Goal: Task Accomplishment & Management: Use online tool/utility

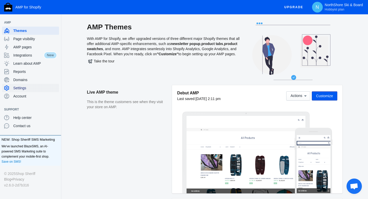
click at [27, 87] on span "Settings" at bounding box center [35, 87] width 44 height 5
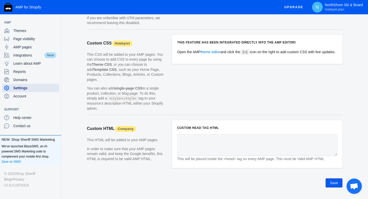
scroll to position [485, 0]
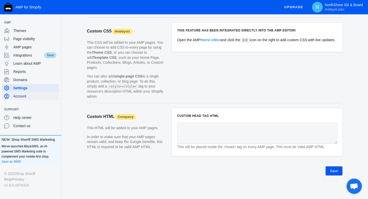
click at [29, 96] on span "Account" at bounding box center [35, 96] width 44 height 5
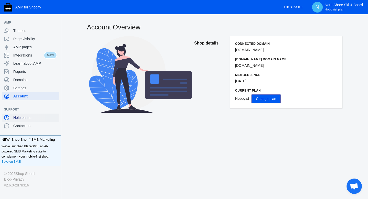
click at [28, 116] on span "Help center" at bounding box center [35, 117] width 44 height 5
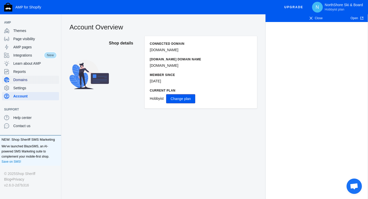
click at [27, 80] on span "Domains" at bounding box center [35, 79] width 44 height 5
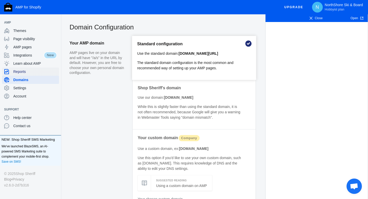
click at [28, 71] on span "Reports" at bounding box center [35, 71] width 44 height 5
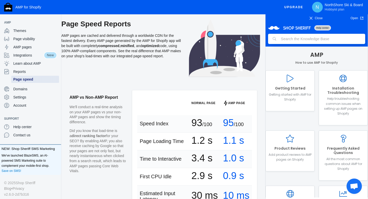
click at [27, 80] on span "Page speed" at bounding box center [35, 79] width 44 height 5
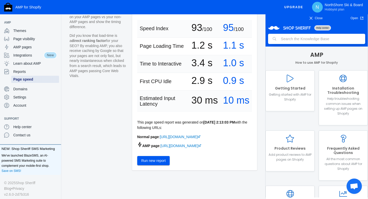
scroll to position [117, 0]
click at [163, 161] on span "Run new report" at bounding box center [153, 161] width 25 height 4
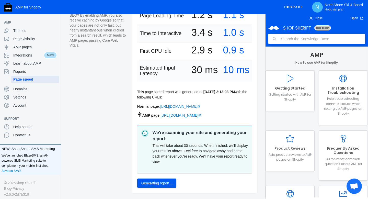
scroll to position [125, 0]
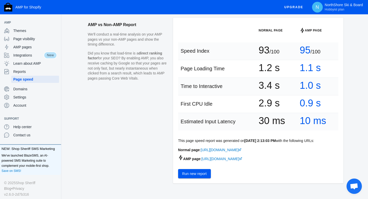
scroll to position [97, 0]
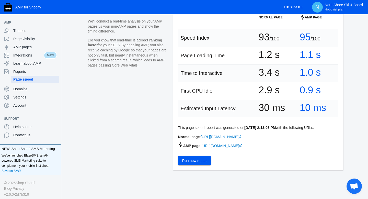
click at [197, 158] on button "Run new report" at bounding box center [194, 160] width 33 height 9
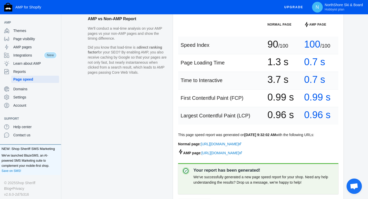
scroll to position [79, 0]
click at [143, 110] on aside "AMP vs Non-AMP Report We'll conduct a real-time analysis on your AMP pages vs y…" at bounding box center [130, 115] width 85 height 207
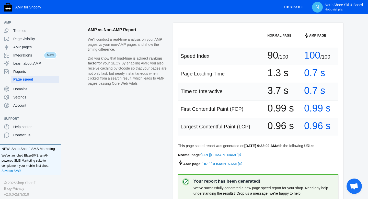
scroll to position [67, 0]
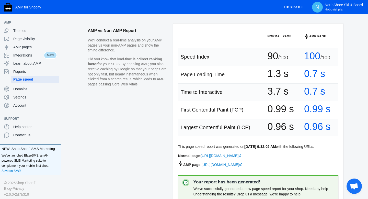
drag, startPoint x: 266, startPoint y: 93, endPoint x: 234, endPoint y: 94, distance: 32.0
click at [234, 94] on tr "Time to Interactive 3.7 s 0.7 s" at bounding box center [258, 93] width 160 height 18
click at [235, 90] on td "Time to Interactive" at bounding box center [221, 93] width 87 height 18
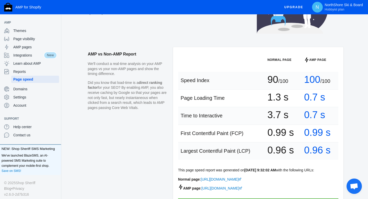
scroll to position [0, 0]
